Goal: Task Accomplishment & Management: Manage account settings

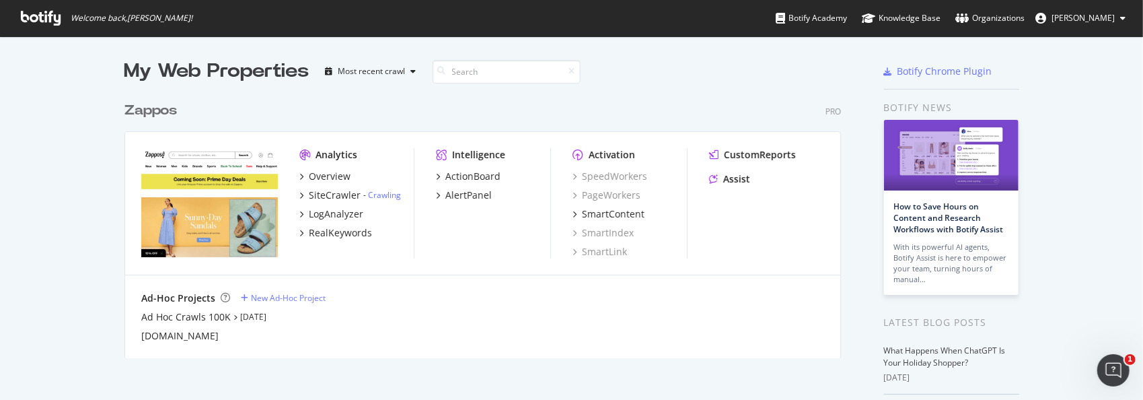
click at [151, 112] on div "Zappos" at bounding box center [150, 111] width 52 height 20
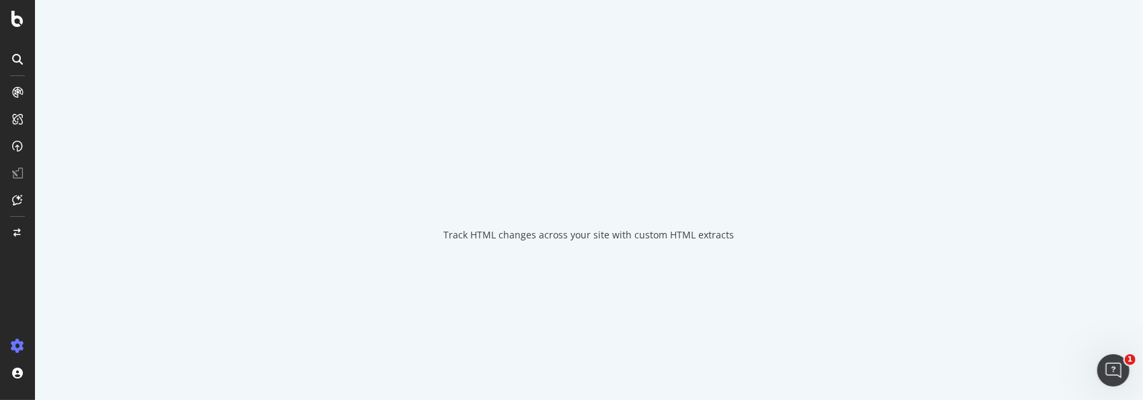
click at [144, 112] on div "Track HTML changes across your site with custom HTML extracts" at bounding box center [589, 200] width 1108 height 400
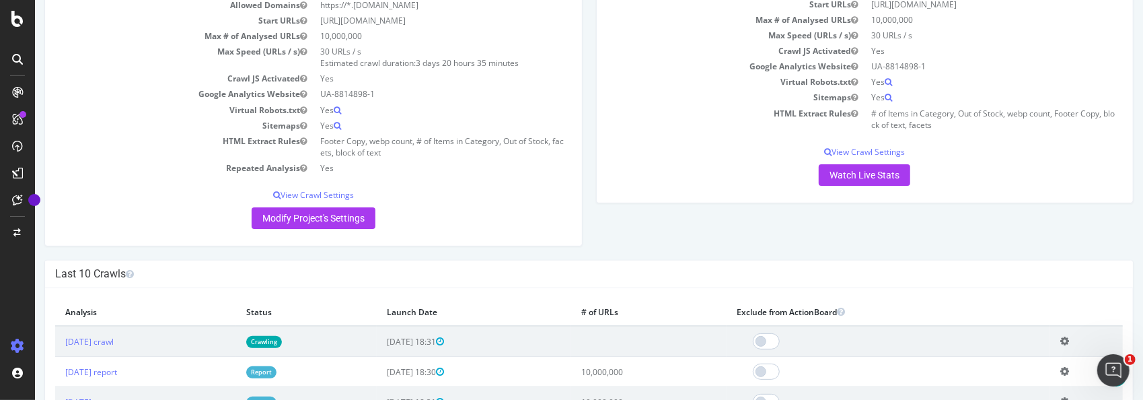
scroll to position [202, 0]
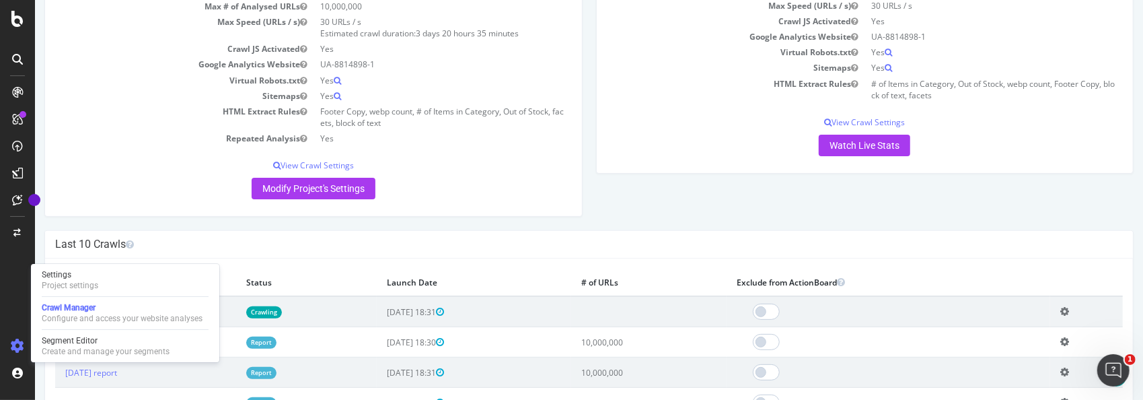
click at [23, 345] on icon at bounding box center [17, 345] width 13 height 13
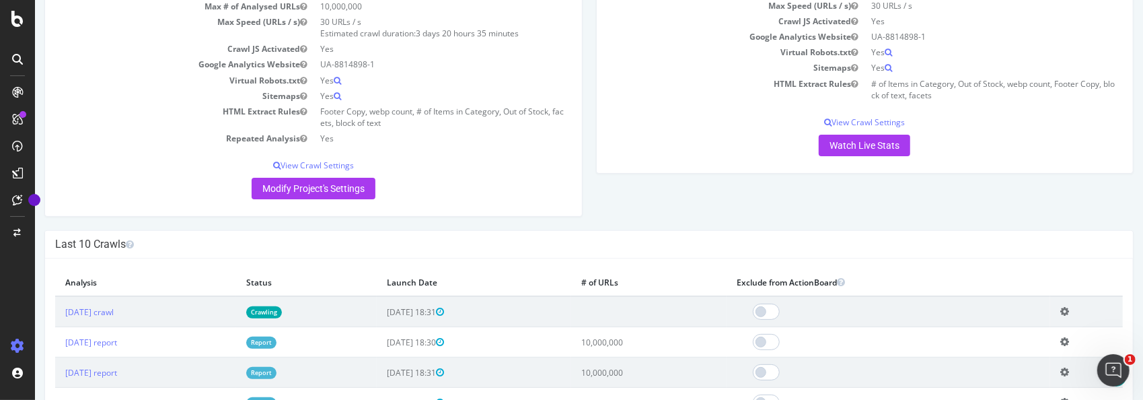
click at [15, 345] on icon at bounding box center [17, 345] width 13 height 13
click at [15, 347] on icon at bounding box center [17, 345] width 13 height 13
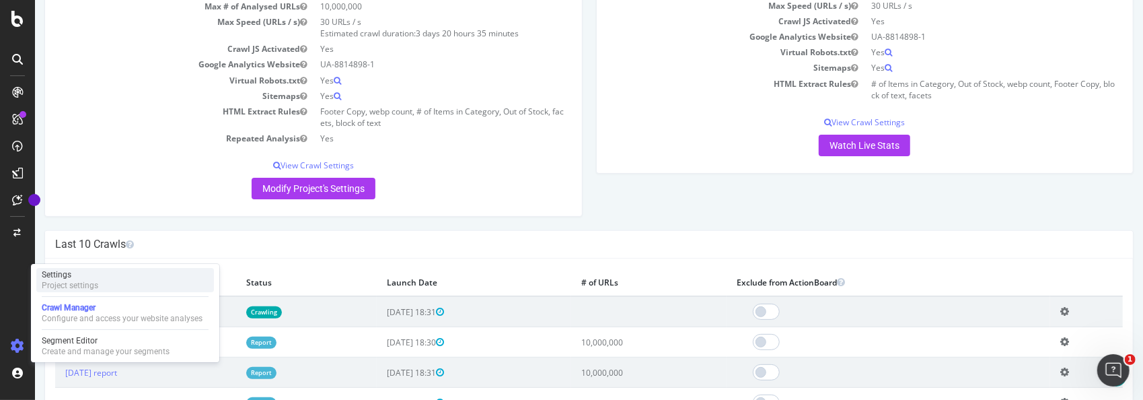
click at [65, 275] on div "Settings" at bounding box center [70, 274] width 57 height 11
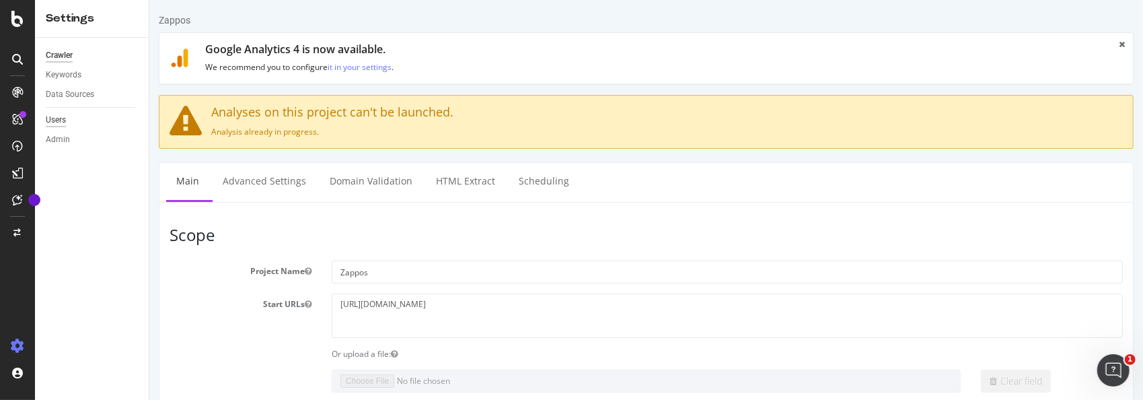
click at [59, 118] on div "Users" at bounding box center [56, 120] width 20 height 14
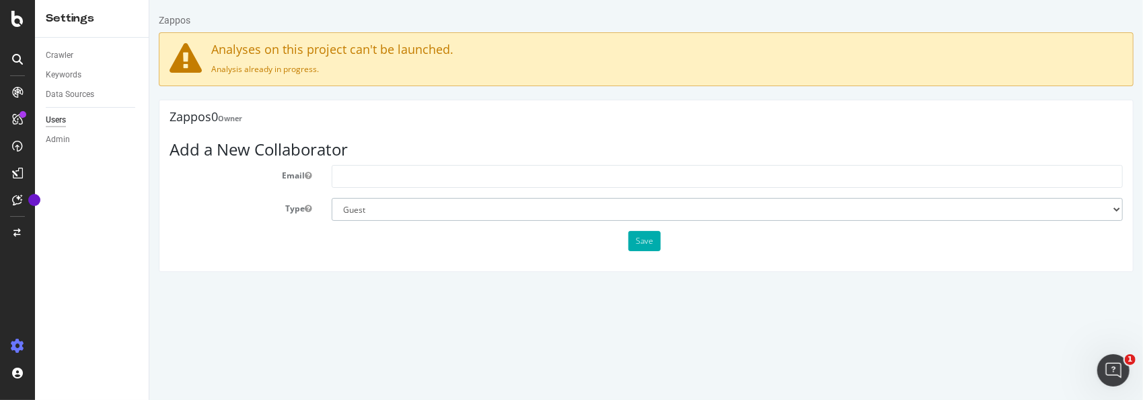
click at [1112, 210] on select "Administrator Guest" at bounding box center [726, 209] width 791 height 23
click at [331, 198] on select "Administrator Guest" at bounding box center [726, 209] width 791 height 23
click at [598, 176] on input "text" at bounding box center [726, 176] width 791 height 23
paste input "[PERSON_NAME] <[EMAIL_ADDRESS][DOMAIN_NAME]>"
type input "[EMAIL_ADDRESS][DOMAIN_NAME]"
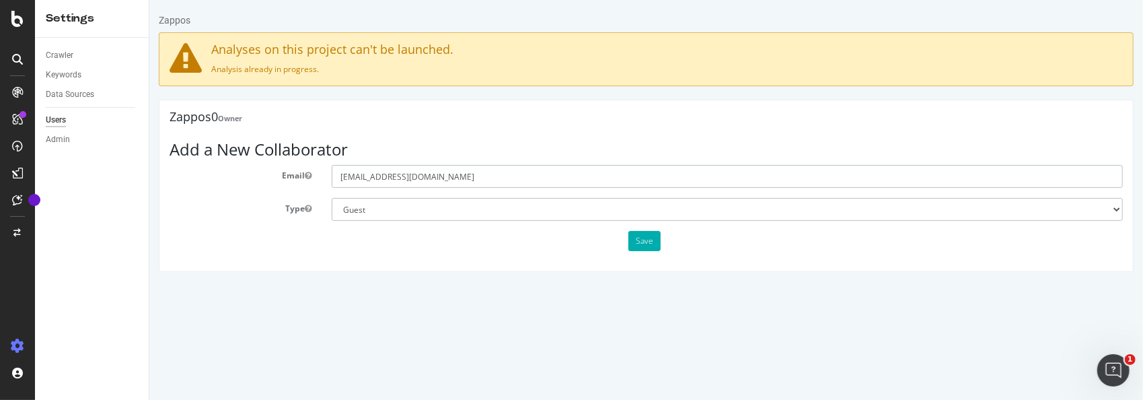
drag, startPoint x: 452, startPoint y: 177, endPoint x: 310, endPoint y: 187, distance: 142.3
click at [310, 187] on form "Email [EMAIL_ADDRESS][DOMAIN_NAME] Type Administrator Guest Save" at bounding box center [645, 208] width 953 height 86
click at [698, 176] on input "text" at bounding box center [726, 176] width 791 height 23
click at [698, 174] on input "text" at bounding box center [726, 176] width 791 height 23
paste input "[PERSON_NAME] <[EMAIL_ADDRESS][DOMAIN_NAME]>"
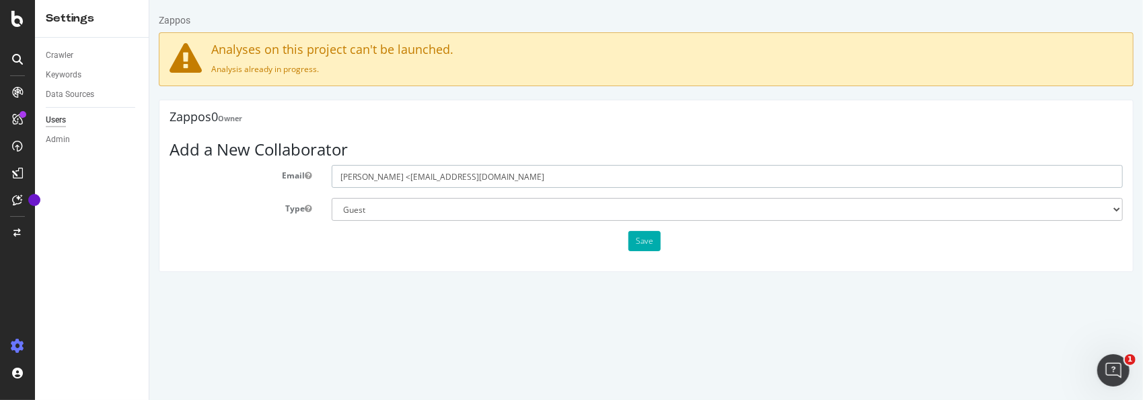
drag, startPoint x: 398, startPoint y: 174, endPoint x: 427, endPoint y: 179, distance: 30.1
click at [398, 174] on input "[PERSON_NAME] <[EMAIL_ADDRESS][DOMAIN_NAME]" at bounding box center [726, 176] width 791 height 23
type input "[EMAIL_ADDRESS][DOMAIN_NAME]"
click at [639, 237] on button "Save" at bounding box center [644, 241] width 32 height 20
